Goal: Task Accomplishment & Management: Complete application form

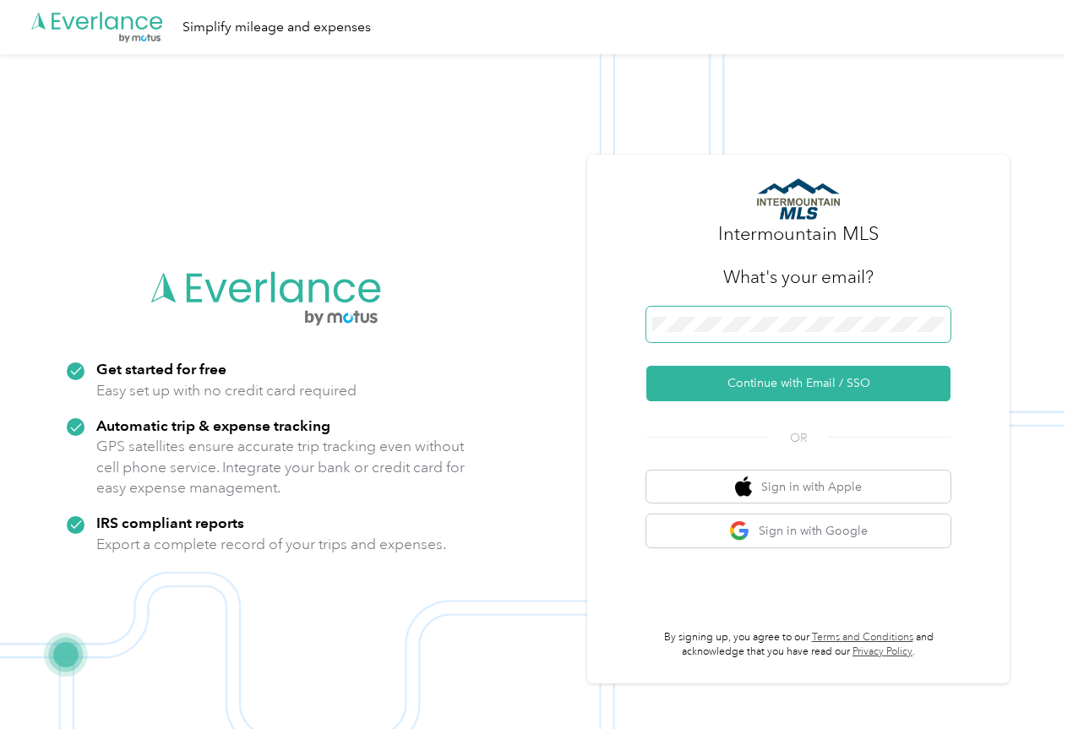
click at [764, 307] on span at bounding box center [798, 324] width 304 height 35
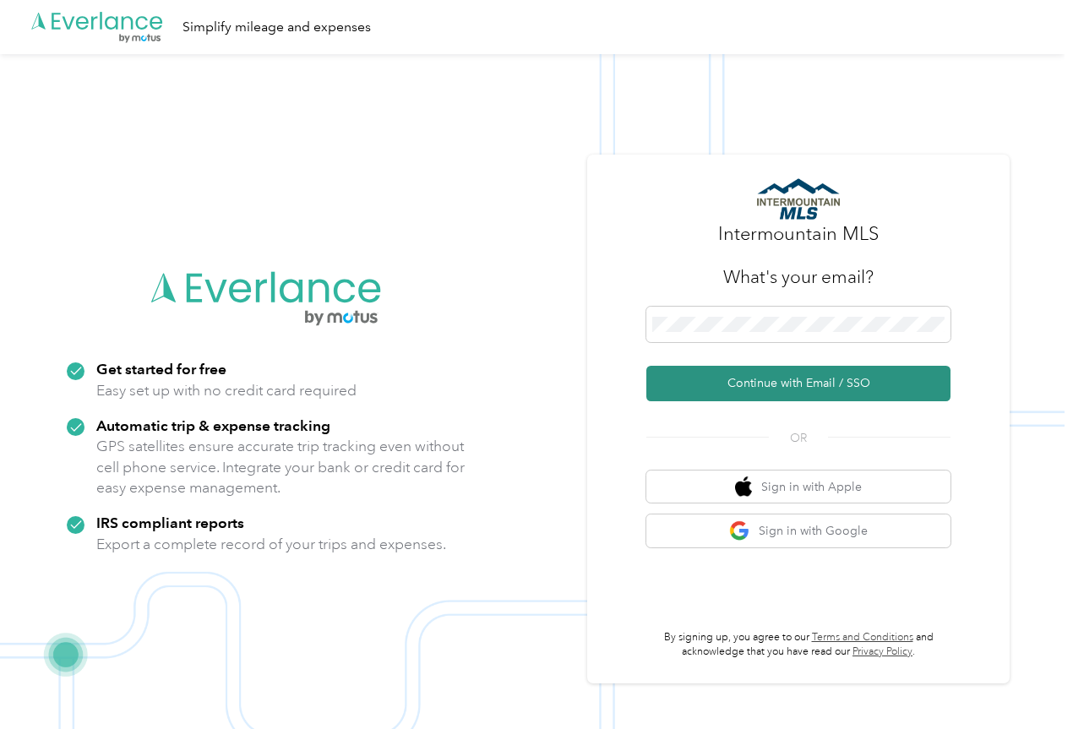
click at [787, 375] on button "Continue with Email / SSO" at bounding box center [798, 383] width 304 height 35
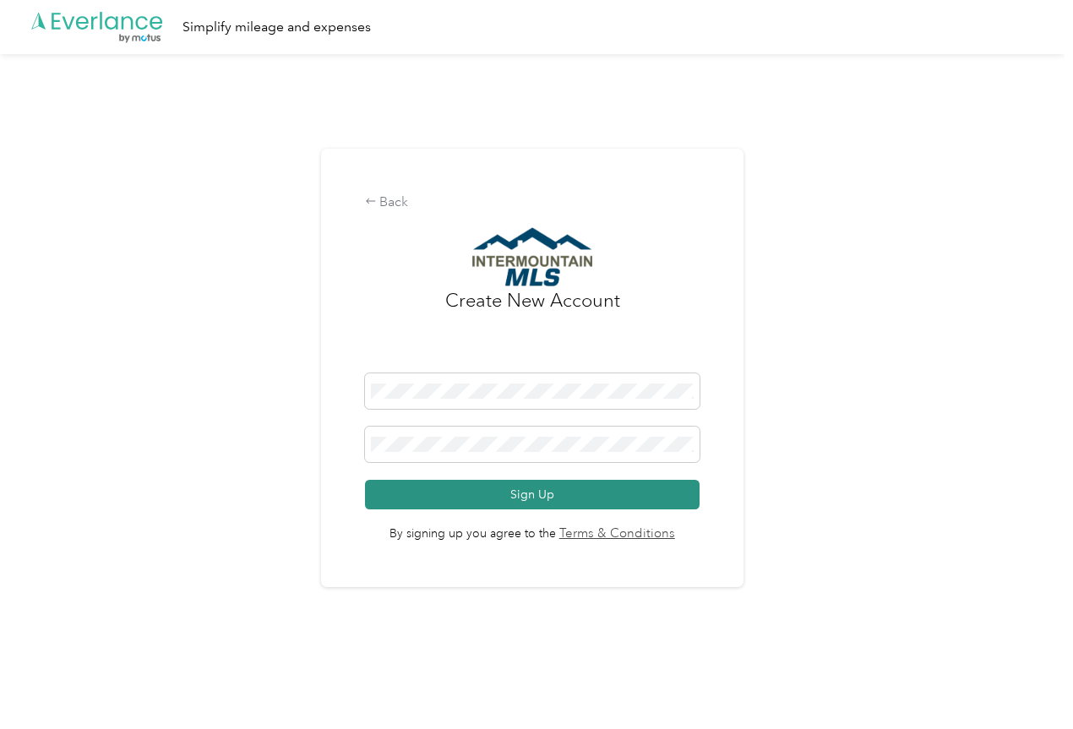
click at [679, 491] on button "Sign Up" at bounding box center [532, 495] width 334 height 30
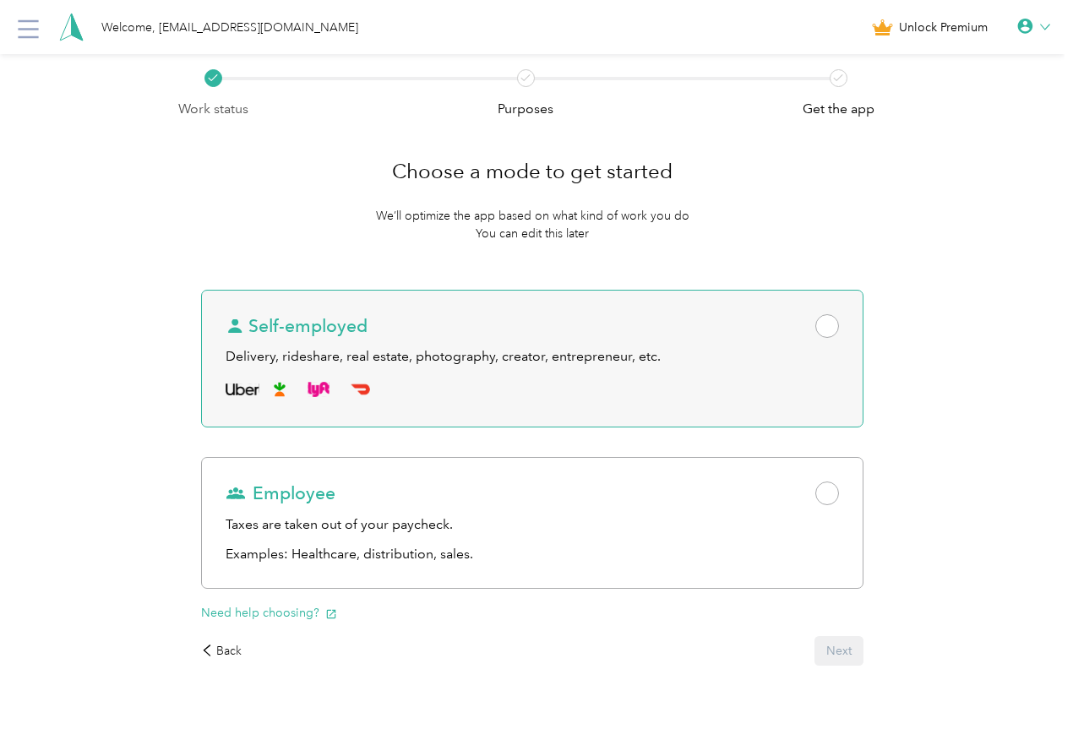
click at [367, 323] on span "Self-employed" at bounding box center [297, 326] width 142 height 24
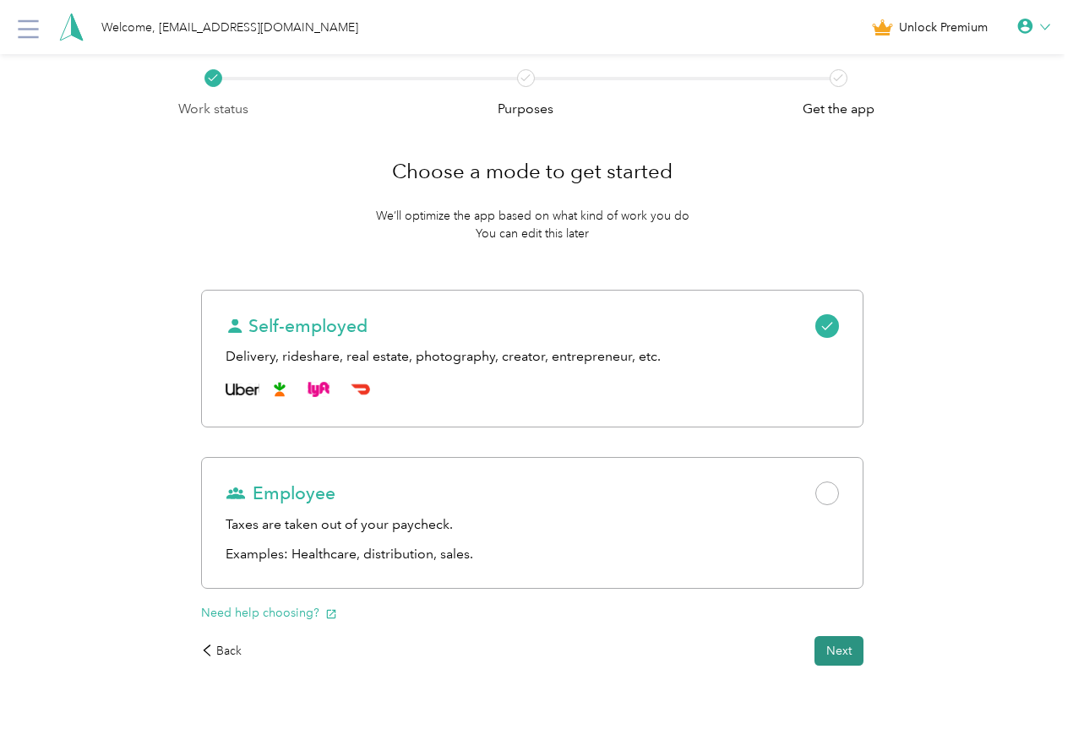
click at [814, 666] on button "Next" at bounding box center [838, 651] width 49 height 30
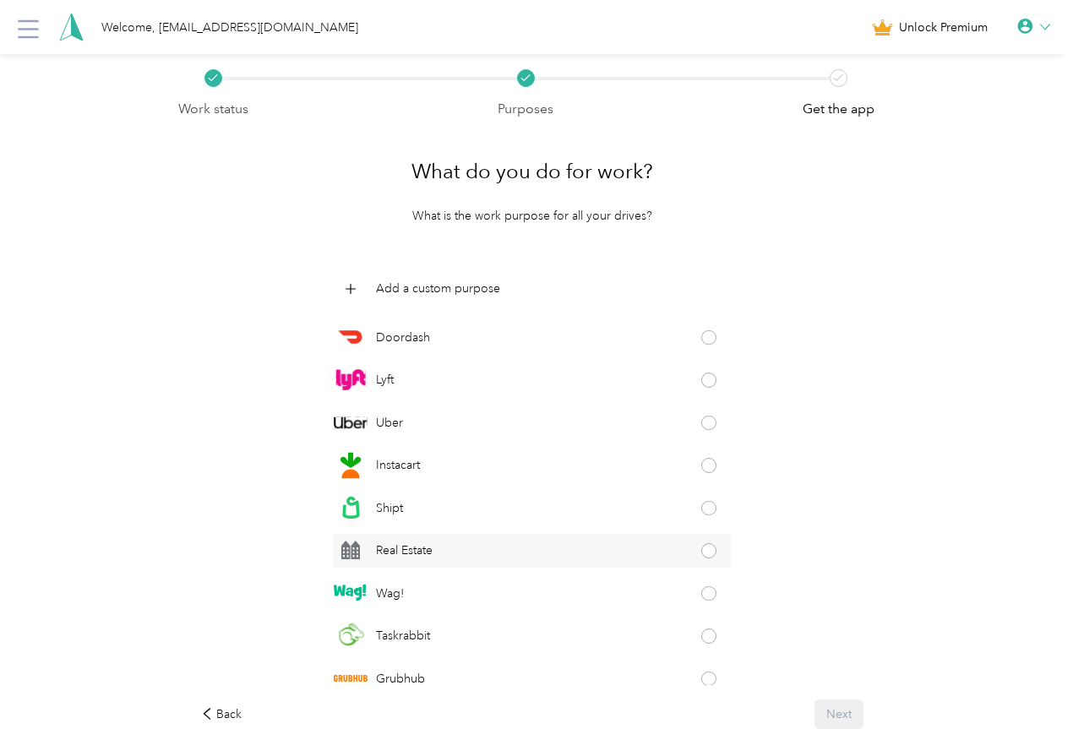
click at [701, 549] on span at bounding box center [708, 550] width 15 height 15
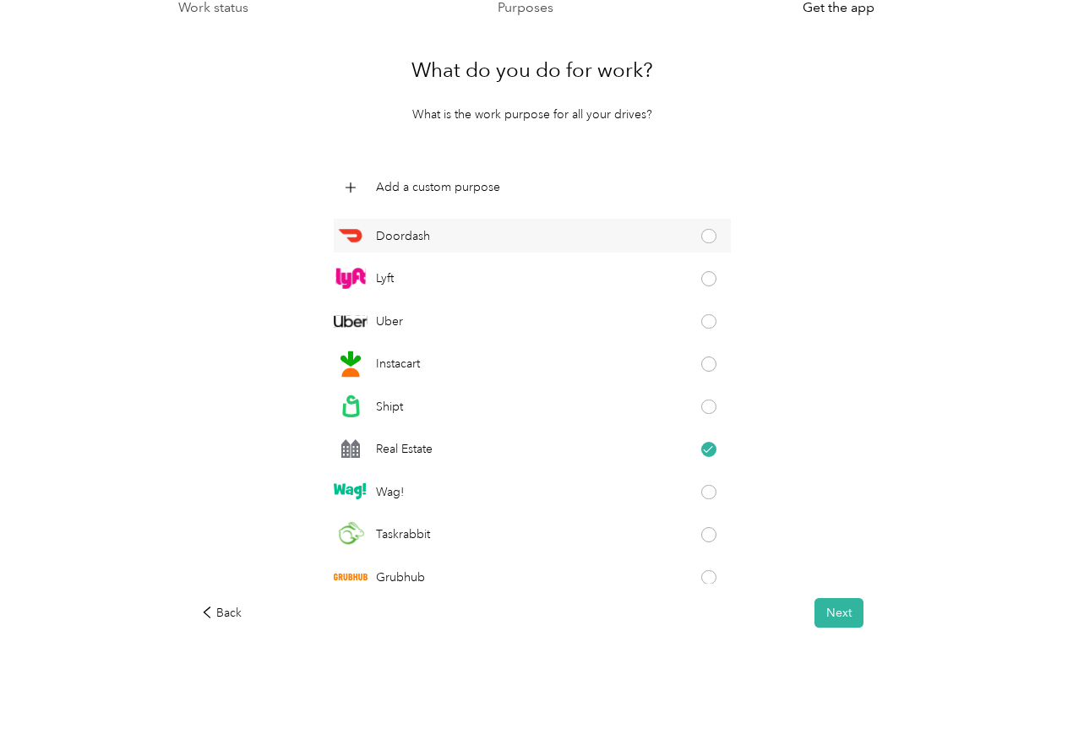
scroll to position [106, 0]
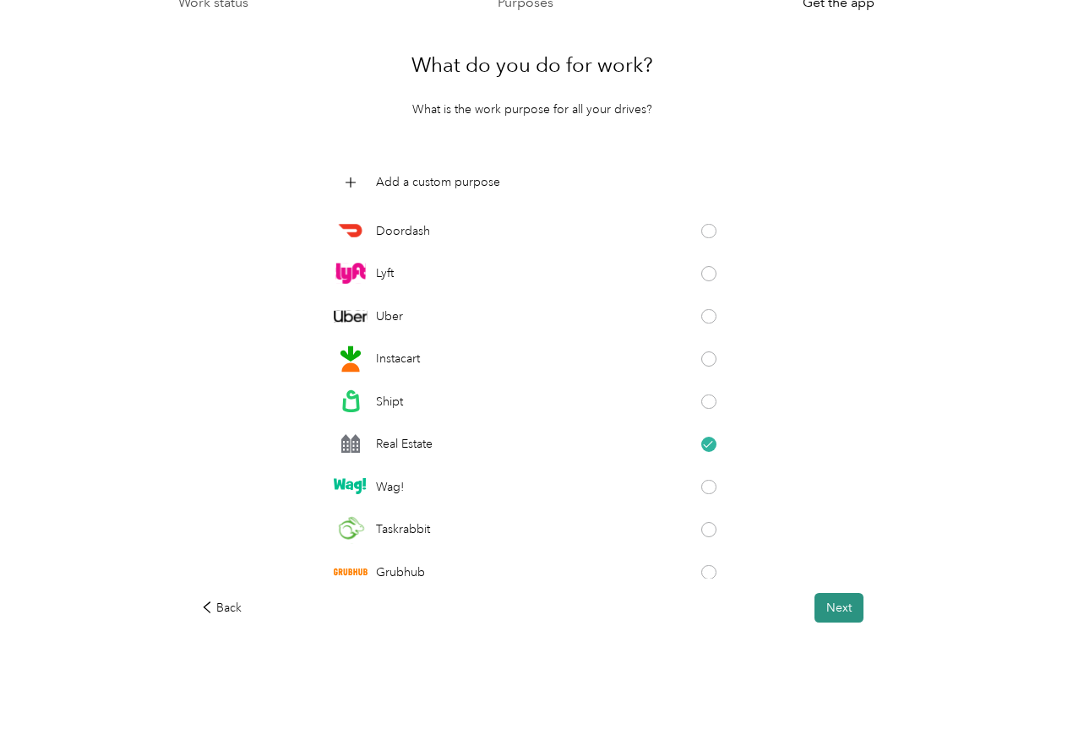
click at [814, 610] on button "Next" at bounding box center [838, 608] width 49 height 30
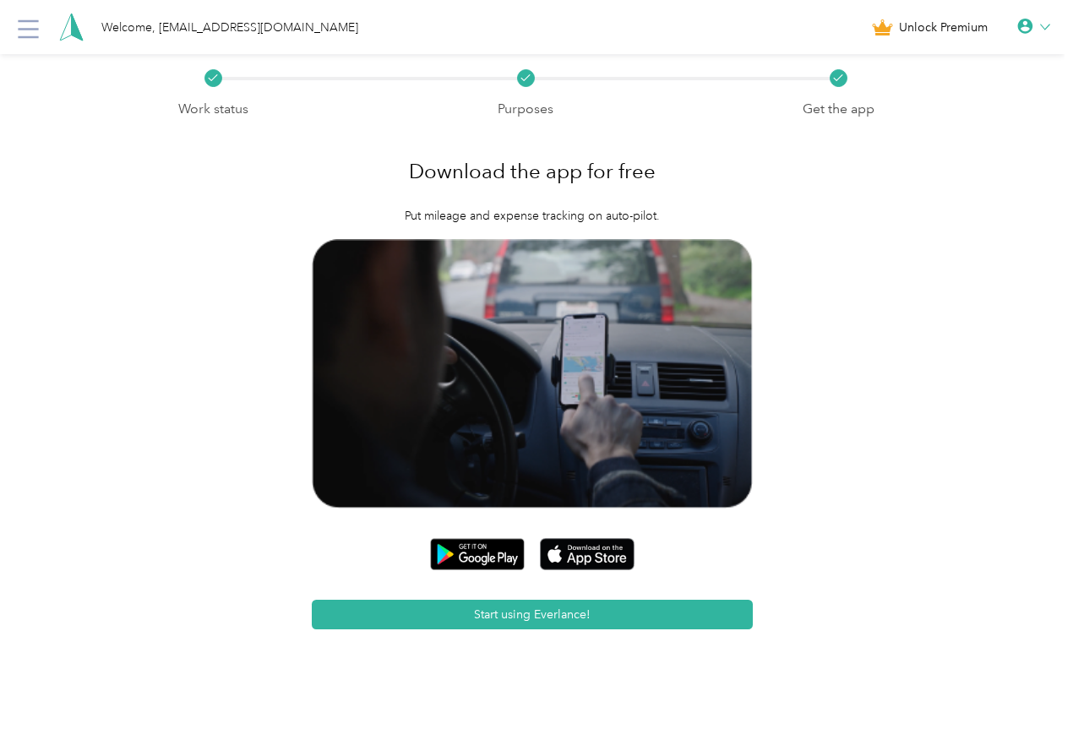
click at [944, 25] on span "Unlock Premium" at bounding box center [943, 28] width 89 height 18
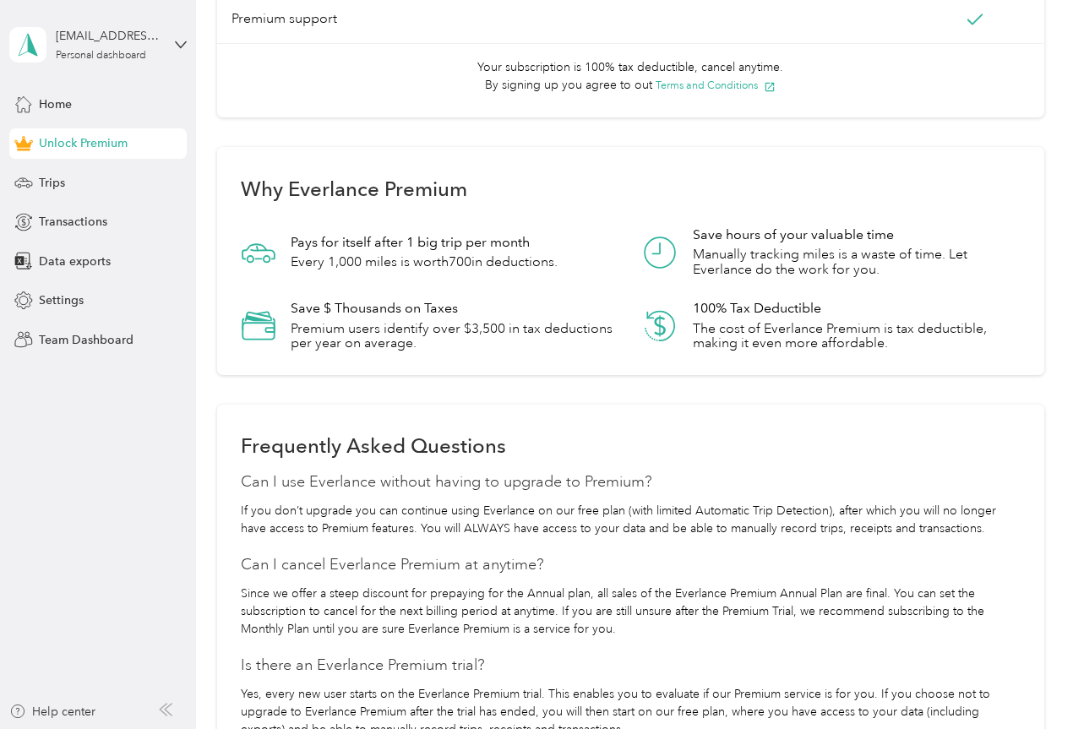
scroll to position [1182, 0]
